Goal: Task Accomplishment & Management: Use online tool/utility

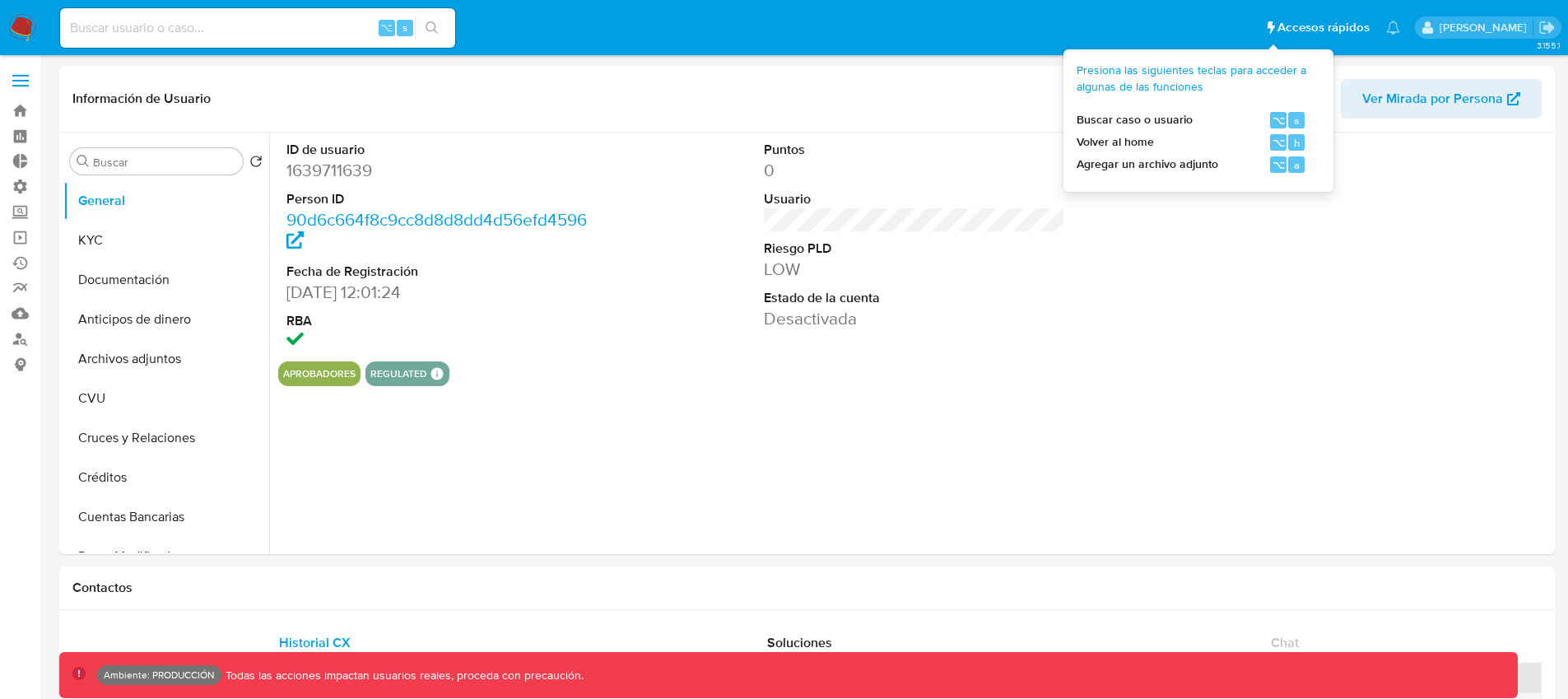
select select "10"
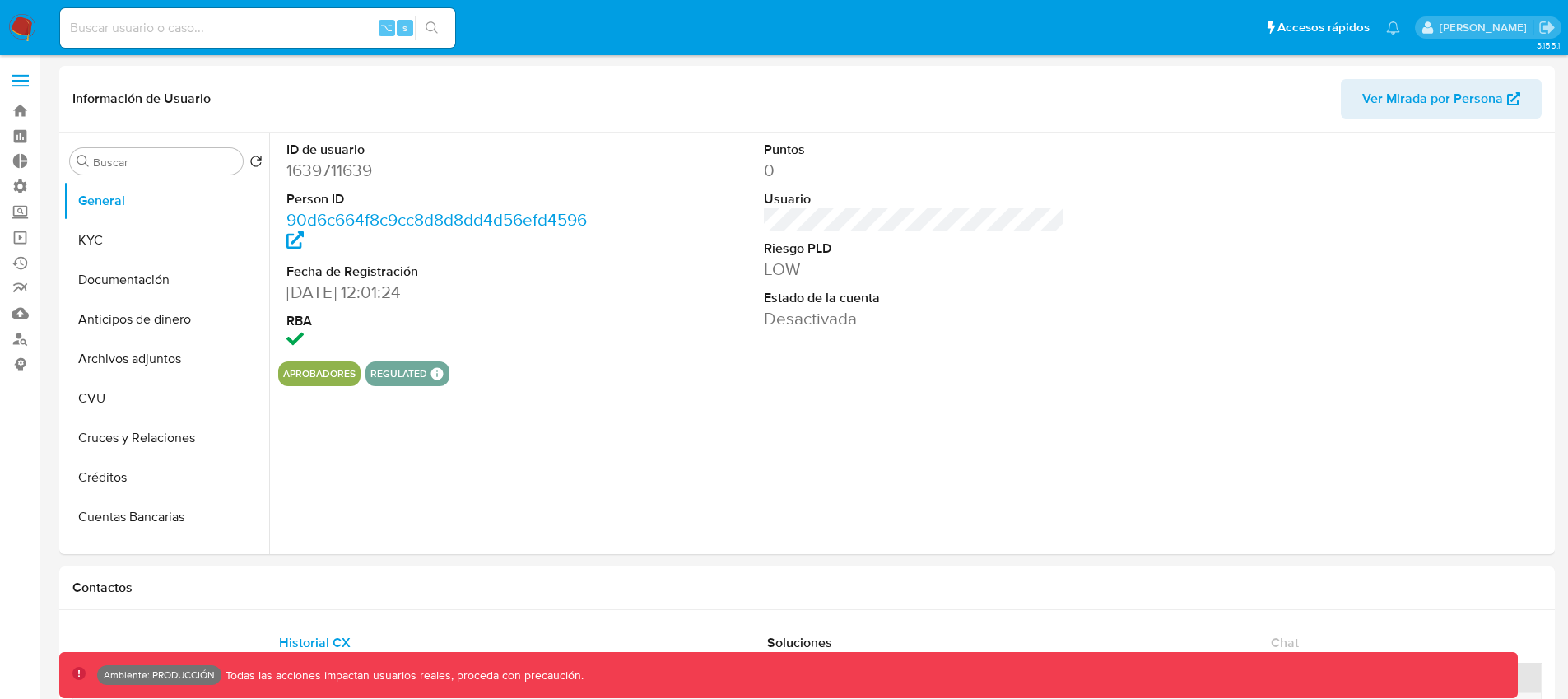
click at [19, 90] on label at bounding box center [20, 80] width 41 height 35
click at [0, 0] on input "checkbox" at bounding box center [0, 0] width 0 height 0
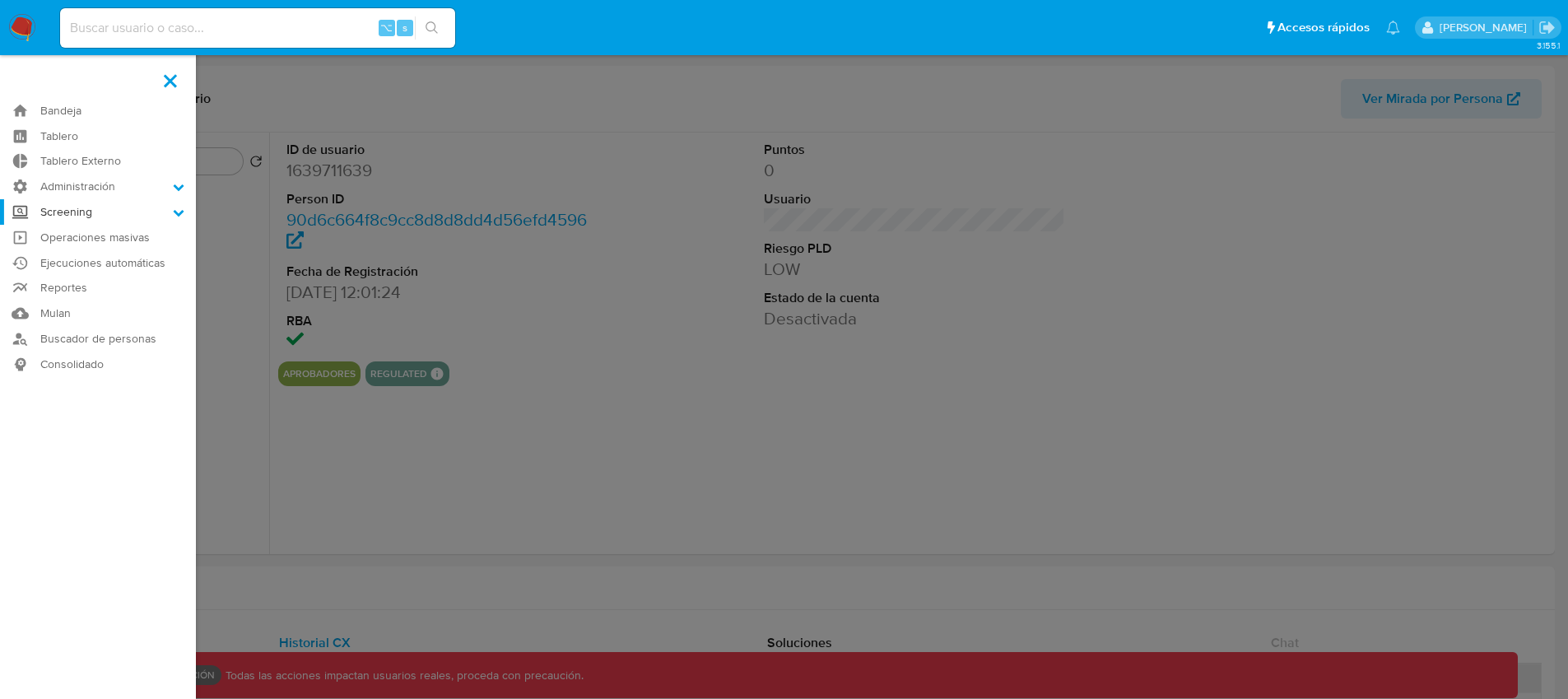
click at [103, 210] on label "Screening" at bounding box center [98, 212] width 196 height 26
click at [0, 0] on input "Screening" at bounding box center [0, 0] width 0 height 0
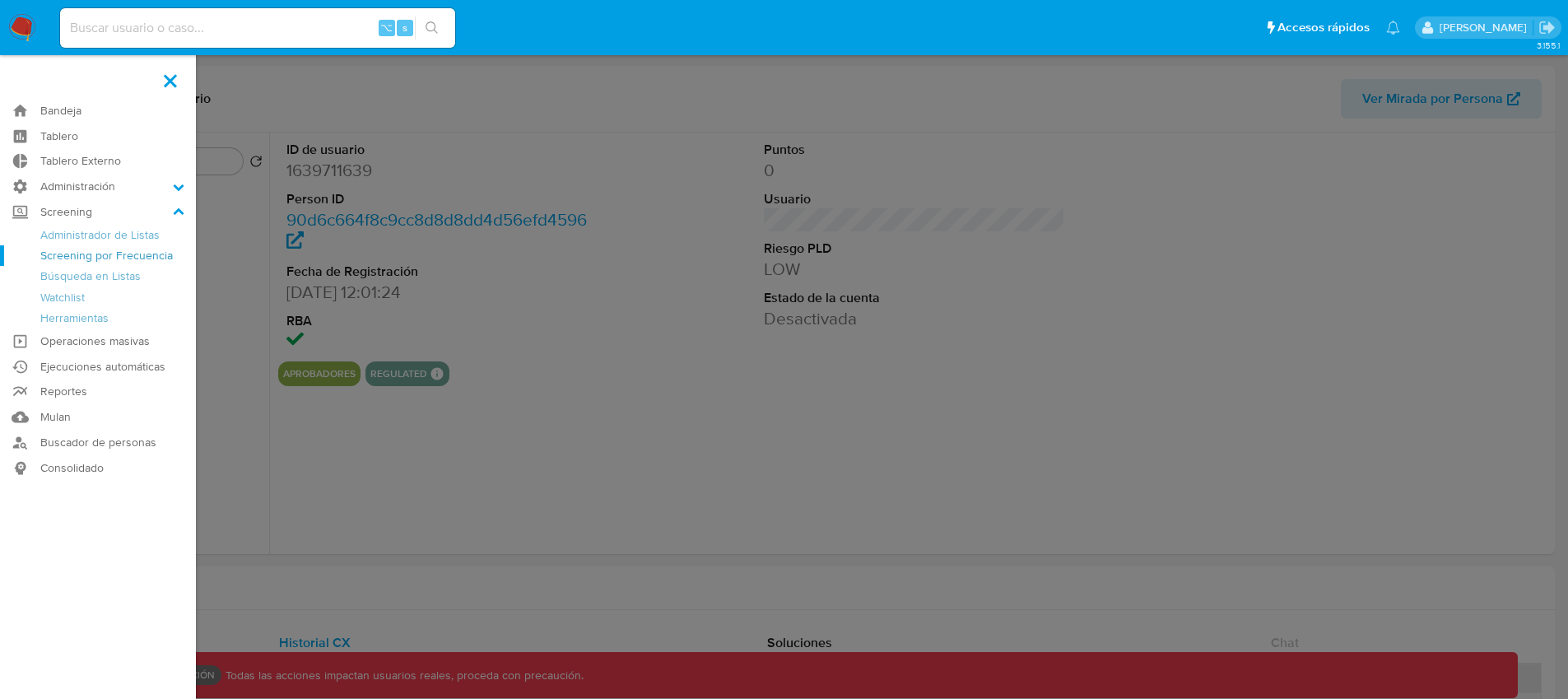
click at [88, 249] on link "Screening por Frecuencia" at bounding box center [98, 255] width 196 height 21
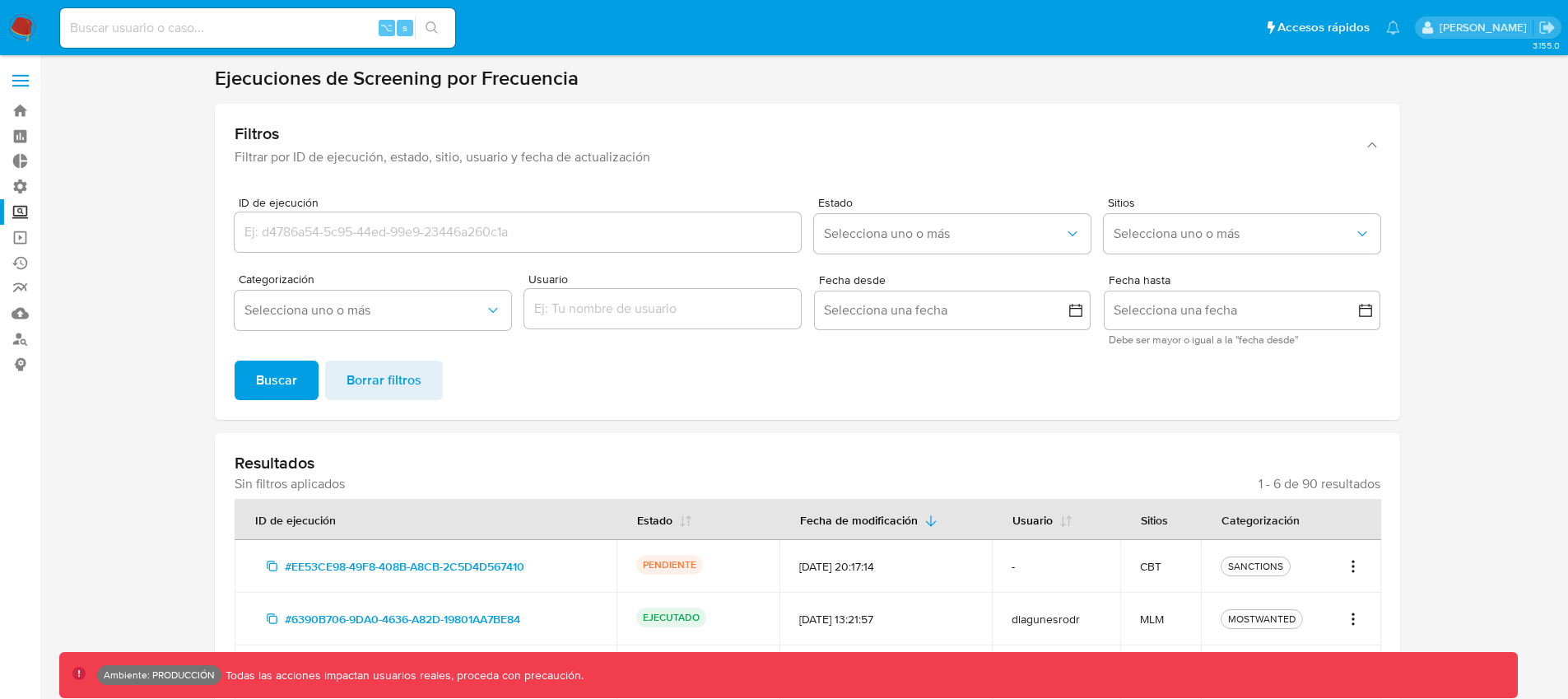
click at [11, 84] on label at bounding box center [20, 80] width 41 height 35
click at [0, 0] on input "checkbox" at bounding box center [0, 0] width 0 height 0
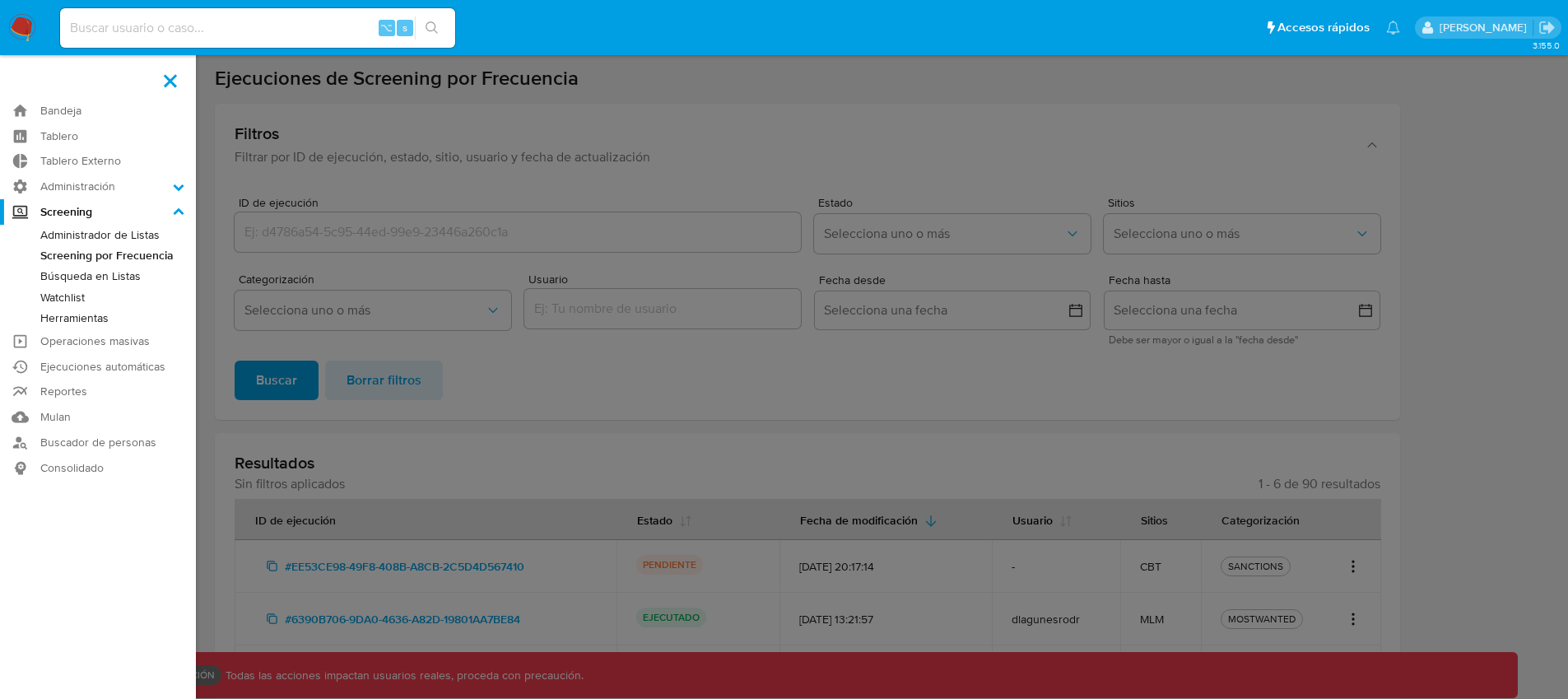
click at [88, 271] on link "Búsqueda en Listas" at bounding box center [98, 276] width 196 height 21
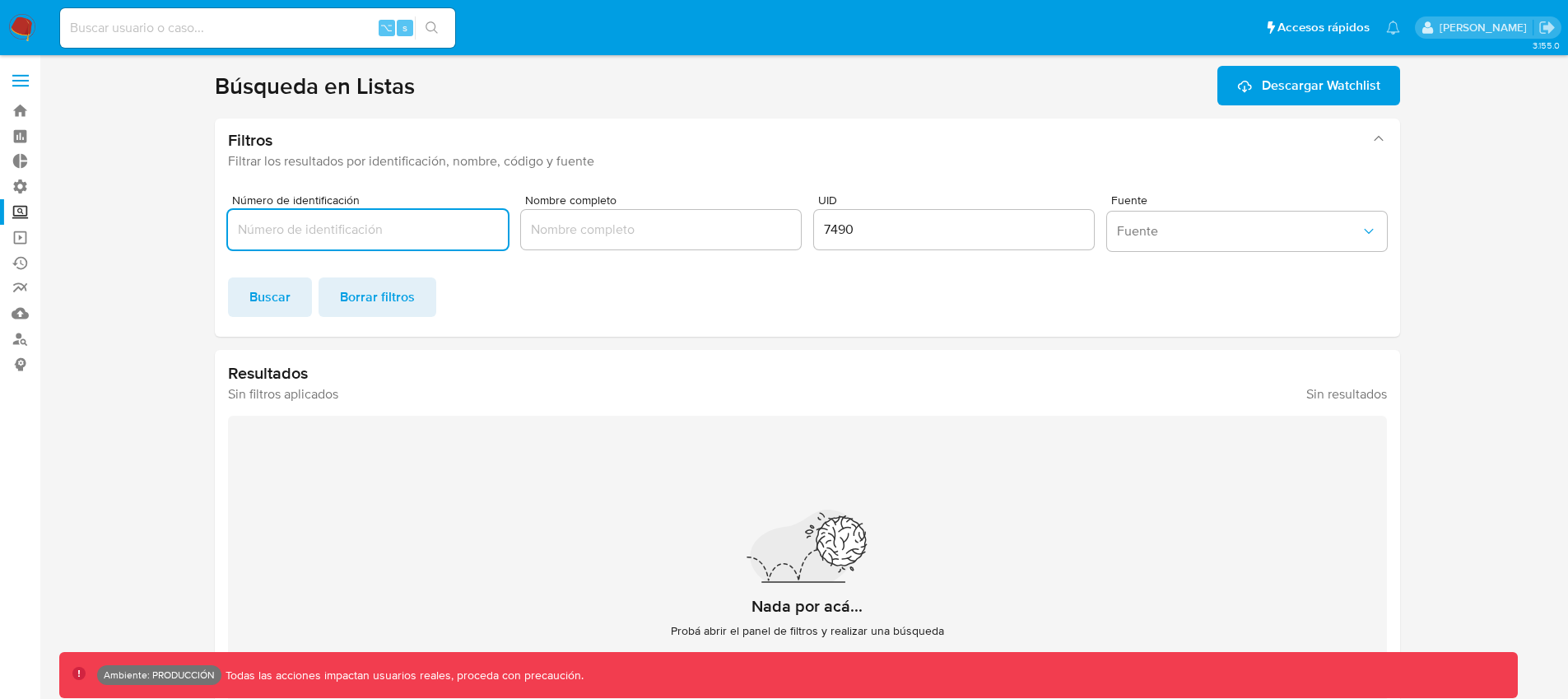
click at [860, 217] on div "7490" at bounding box center [954, 229] width 280 height 39
click at [817, 230] on input "7490" at bounding box center [954, 229] width 280 height 21
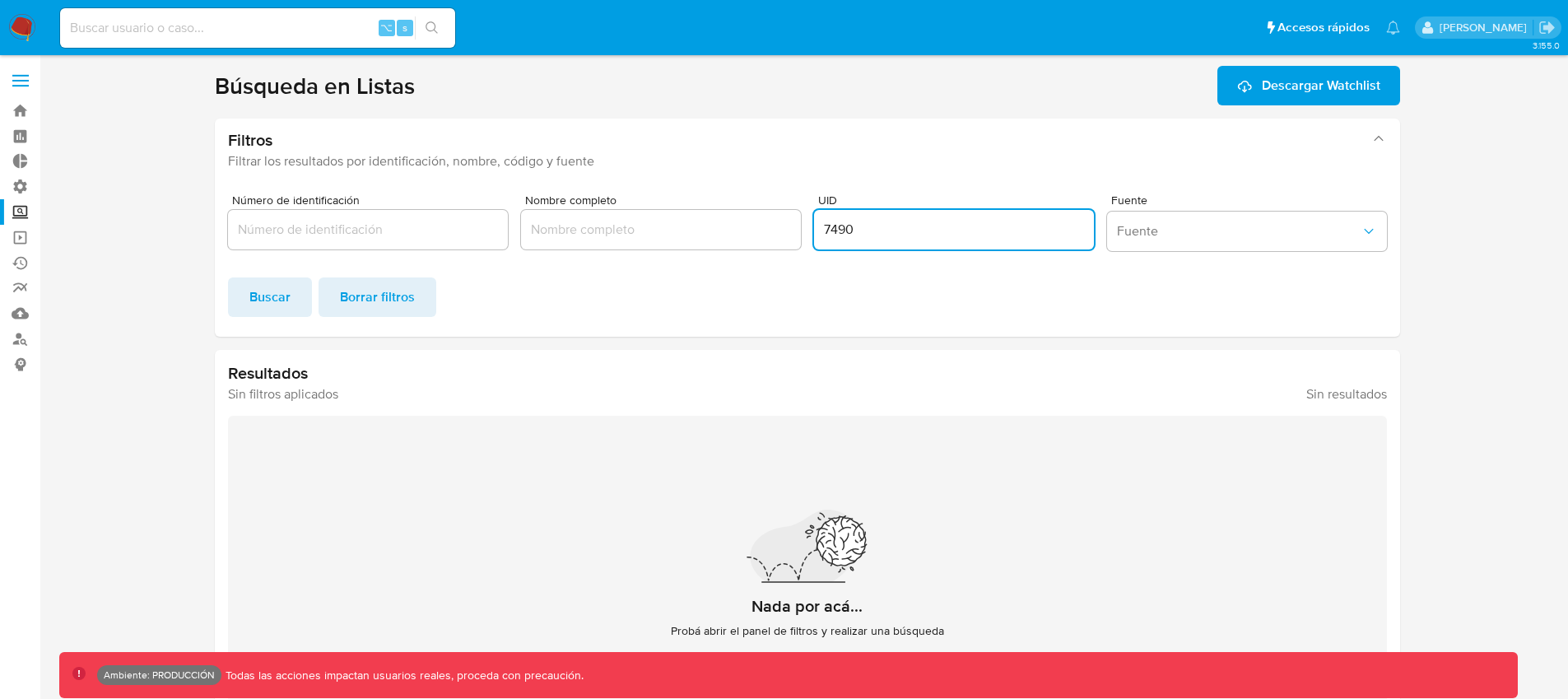
paste input "599145"
type input "599145"
click at [272, 294] on span "Buscar" at bounding box center [270, 297] width 41 height 37
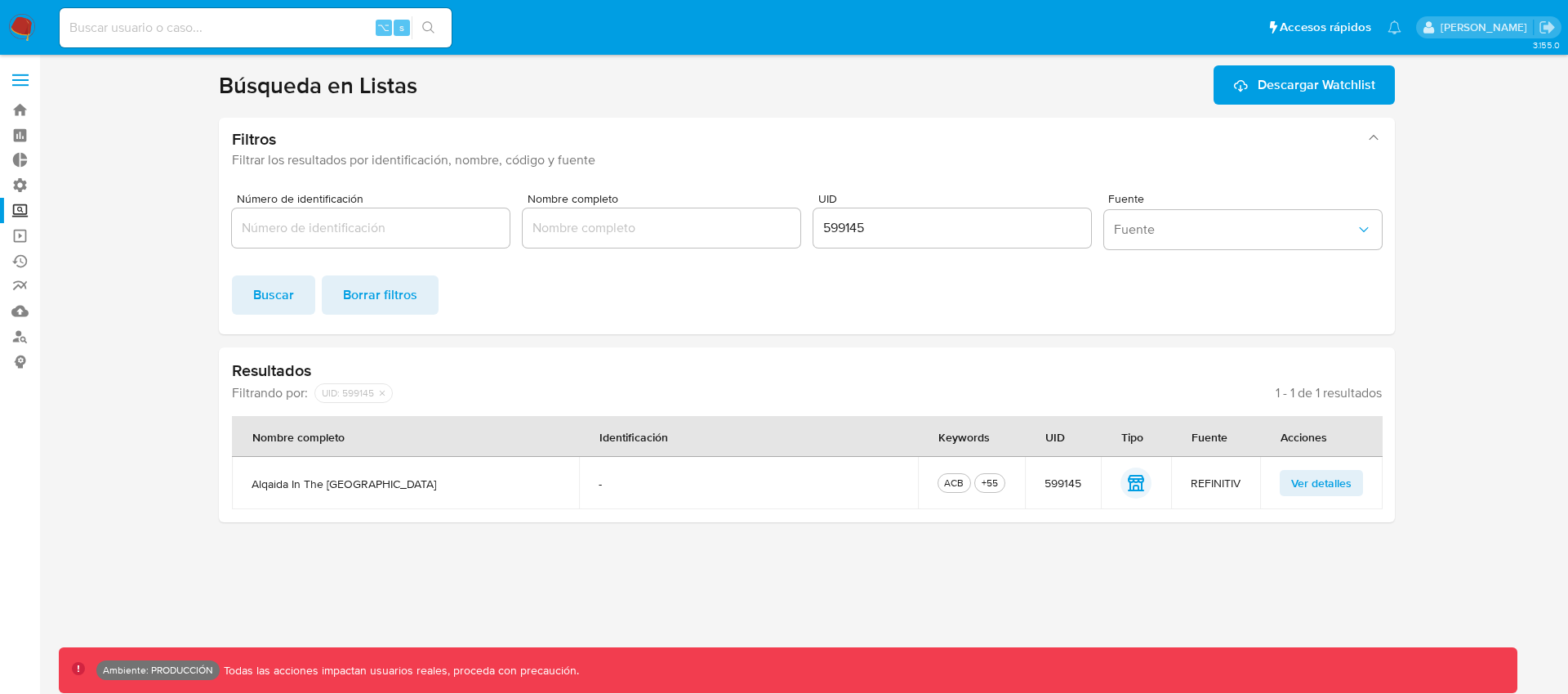
click at [1320, 478] on span "Ver detalles" at bounding box center [1321, 483] width 61 height 23
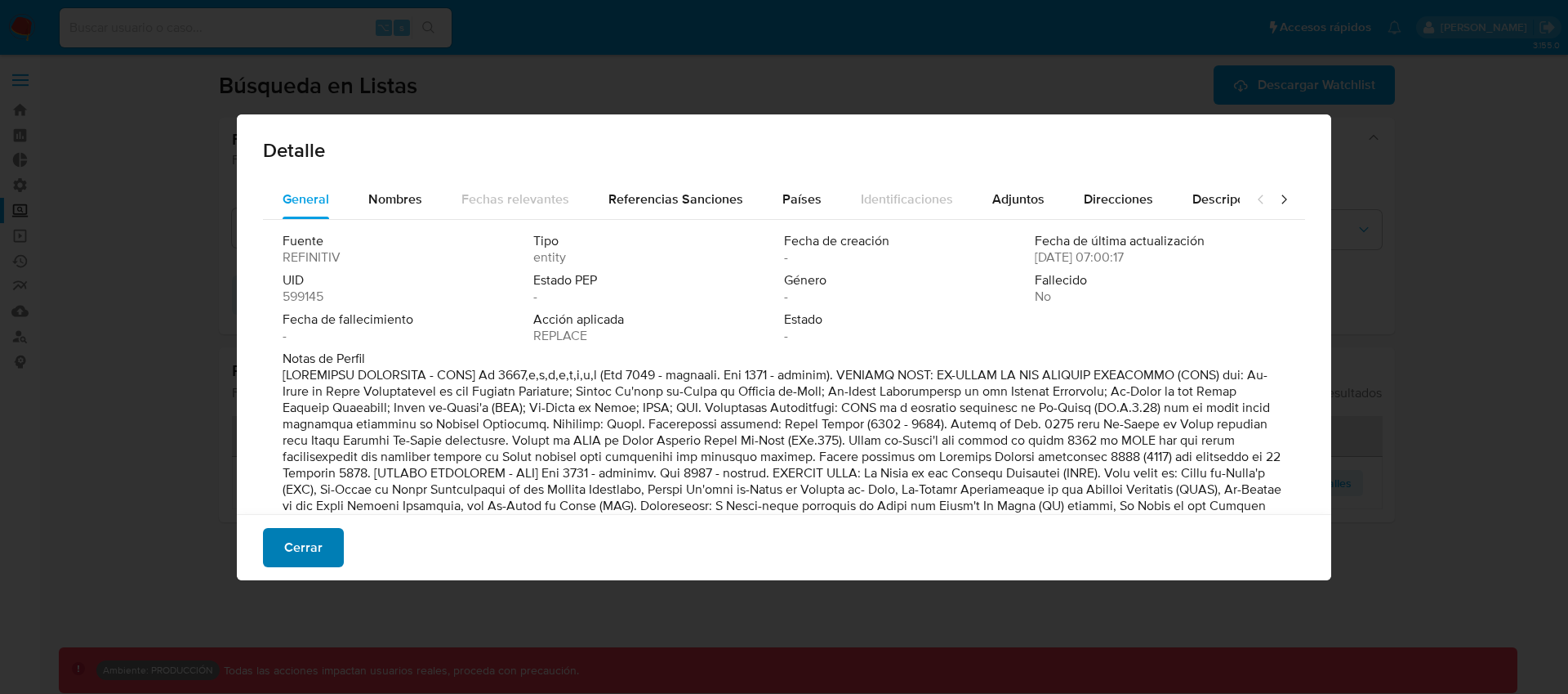
click at [323, 546] on button "Cerrar" at bounding box center [303, 547] width 81 height 39
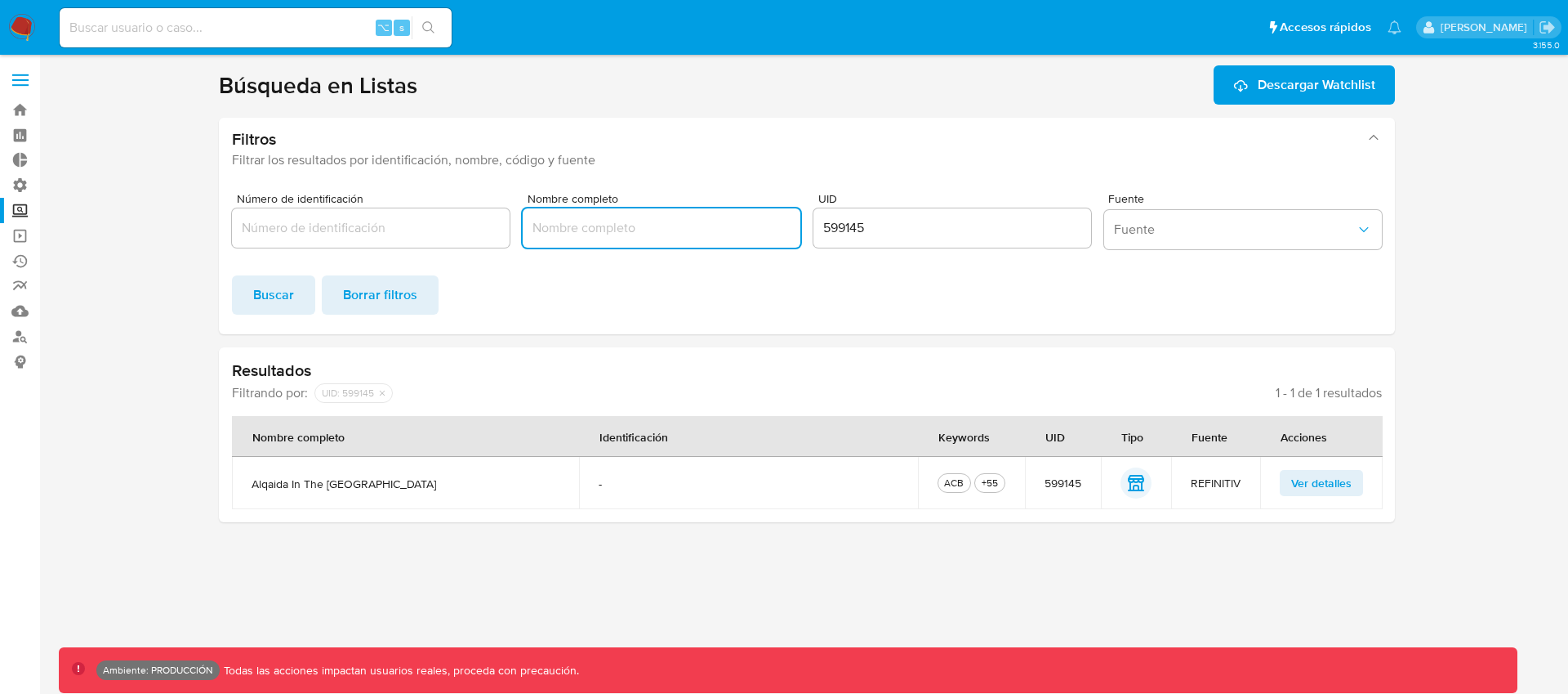
click at [689, 228] on input "Nombre completo" at bounding box center [661, 228] width 278 height 21
paste input "Al-Qaida [PERSON_NAME]"
type input "Al-Qaida [PERSON_NAME]"
click at [891, 228] on input "599145" at bounding box center [952, 228] width 278 height 21
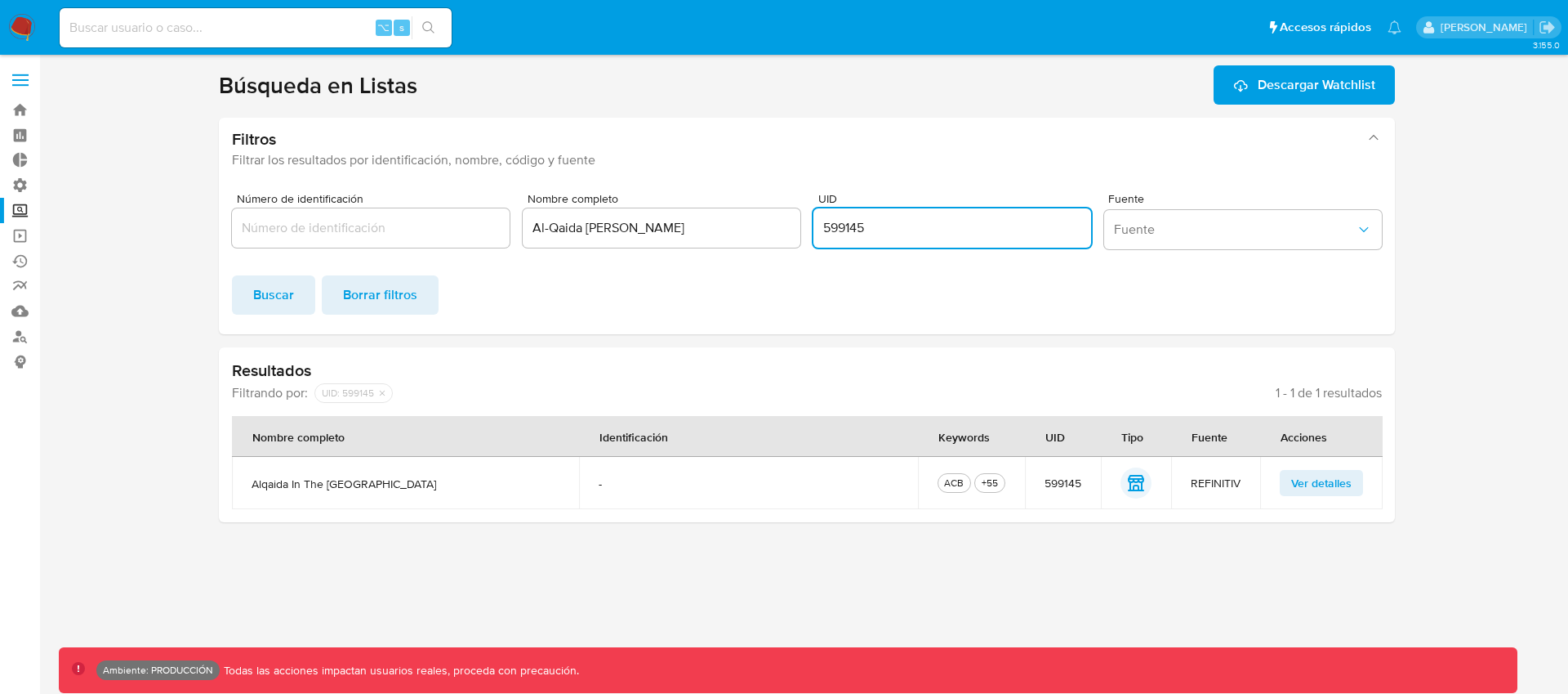
click at [891, 228] on input "599145" at bounding box center [952, 228] width 278 height 21
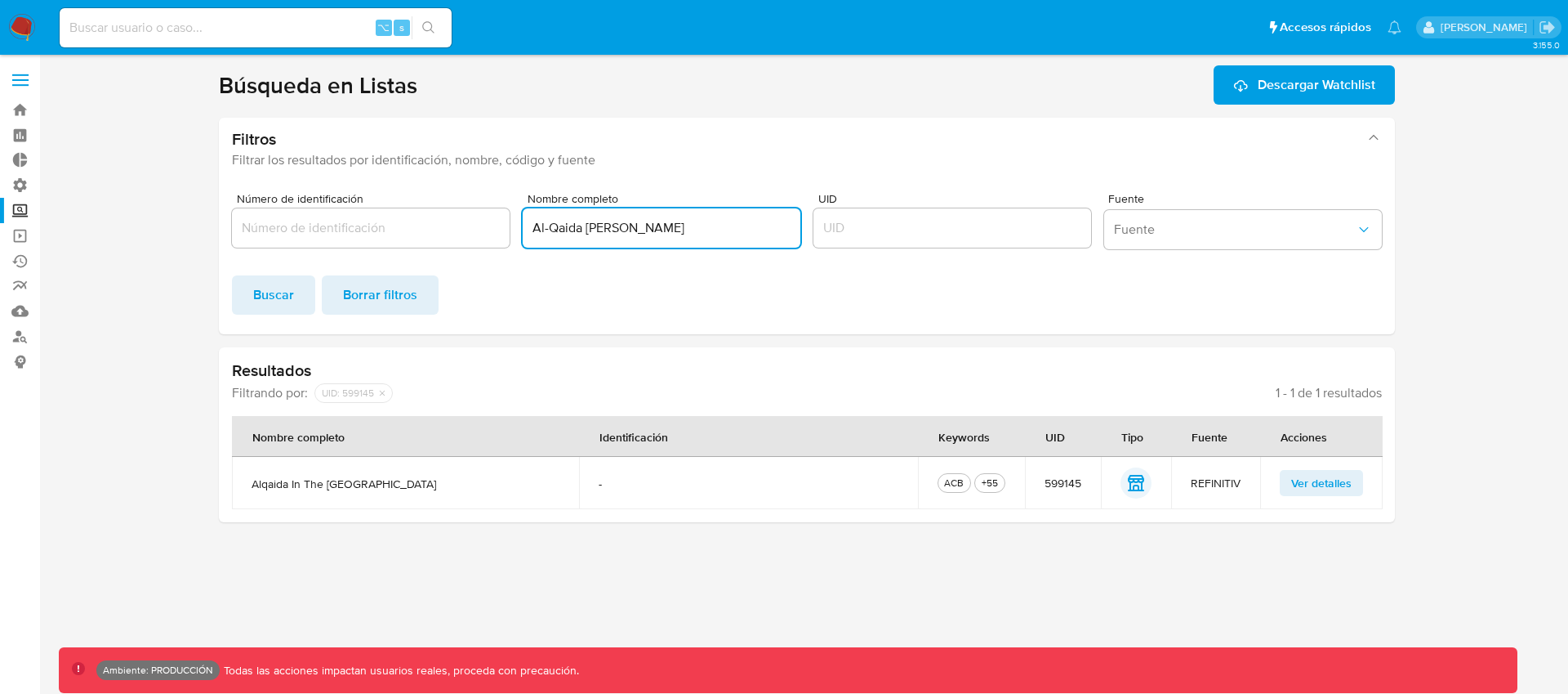
click at [666, 234] on input "Al-Qaida [PERSON_NAME]" at bounding box center [661, 228] width 278 height 21
click at [862, 229] on input "UID" at bounding box center [952, 228] width 278 height 21
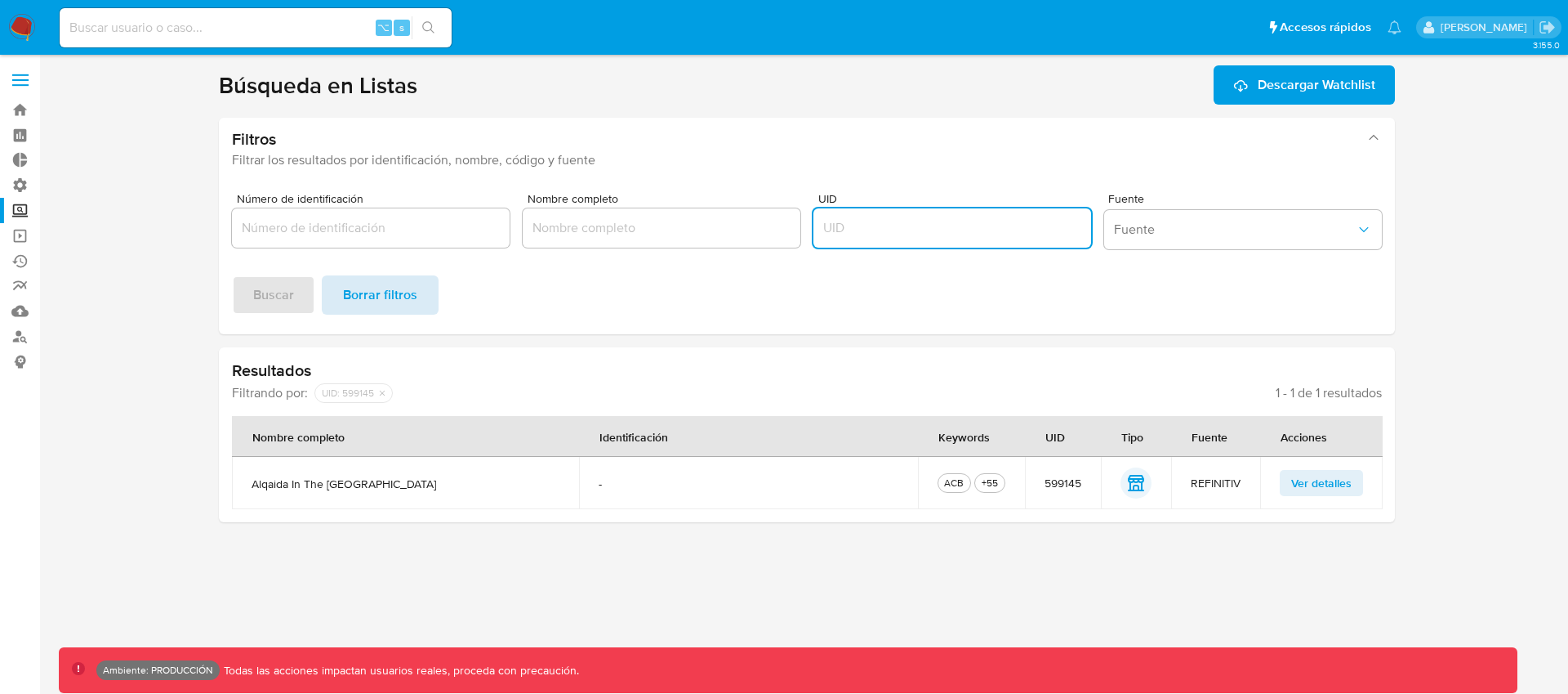
paste input "957030"
type input "957030"
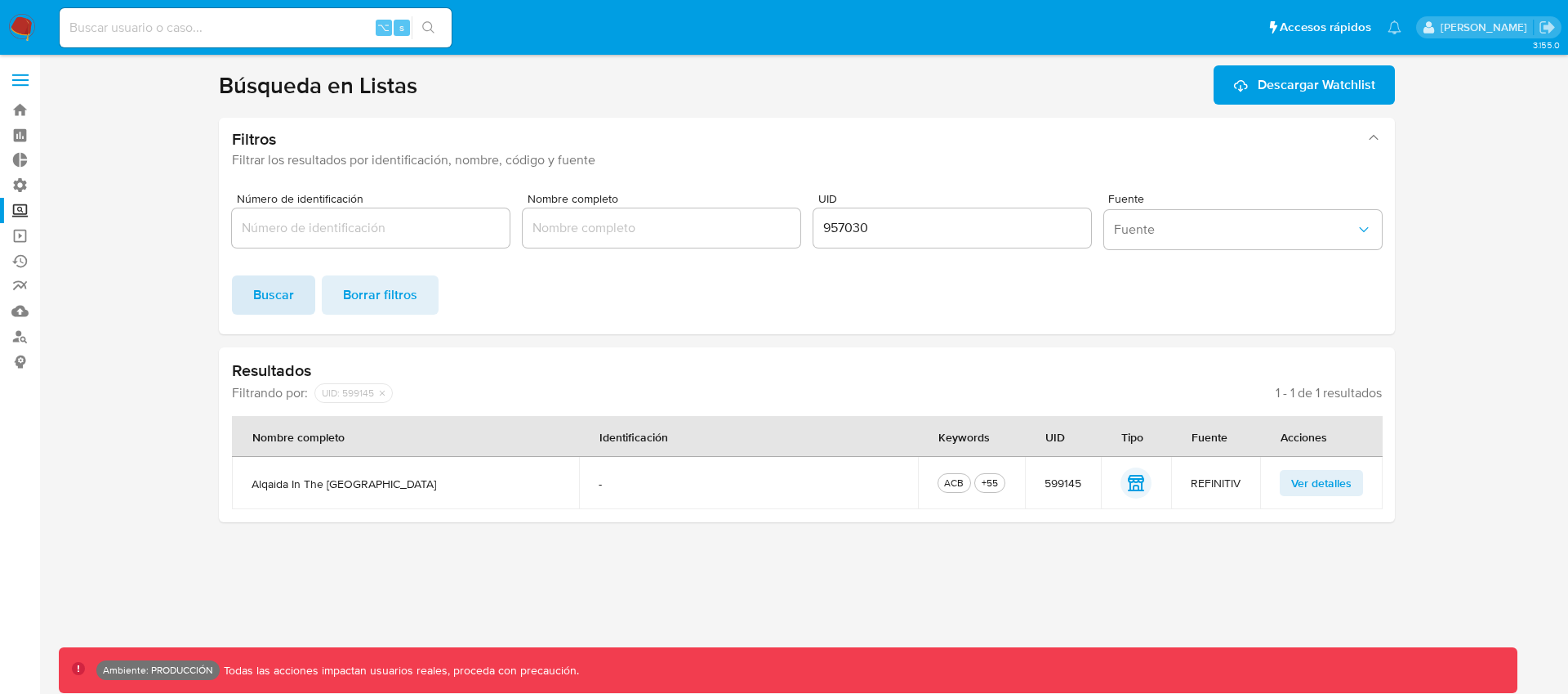
click at [295, 302] on button "Buscar" at bounding box center [274, 294] width 83 height 39
click at [1320, 489] on span "Ver detalles" at bounding box center [1321, 483] width 61 height 23
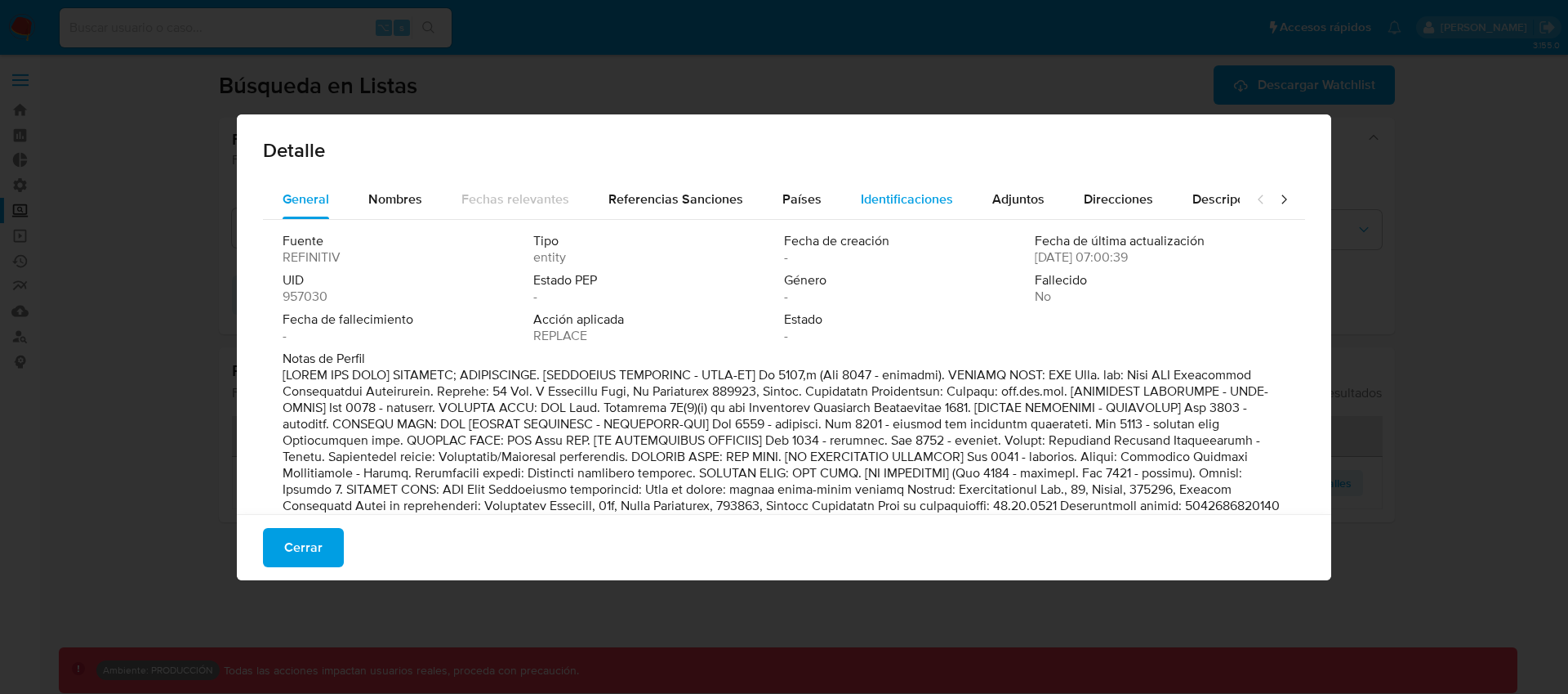
click at [881, 204] on span "Identificaciones" at bounding box center [907, 199] width 93 height 19
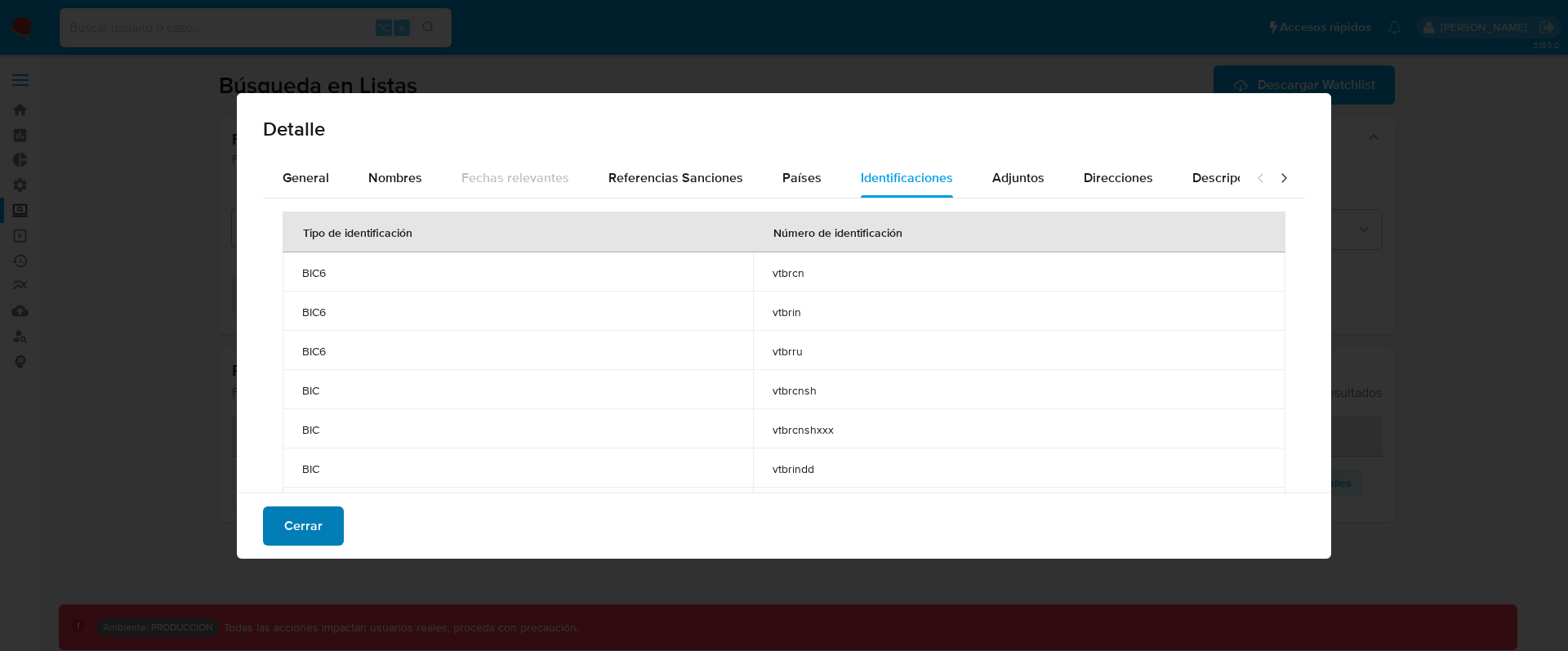
click at [313, 525] on span "Cerrar" at bounding box center [303, 525] width 38 height 36
